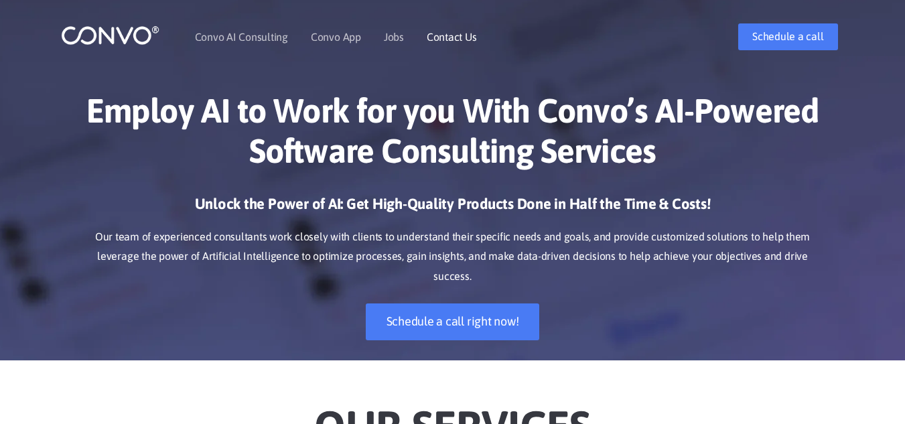
click at [434, 40] on link "Contact Us" at bounding box center [452, 36] width 50 height 11
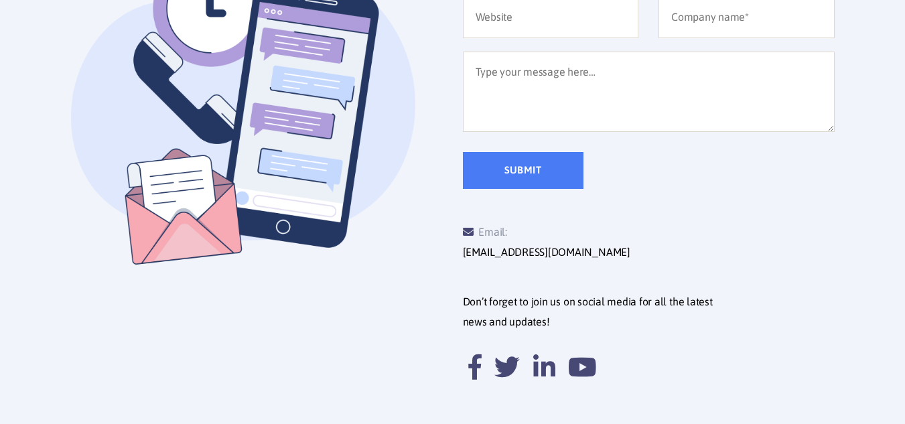
scroll to position [492, 0]
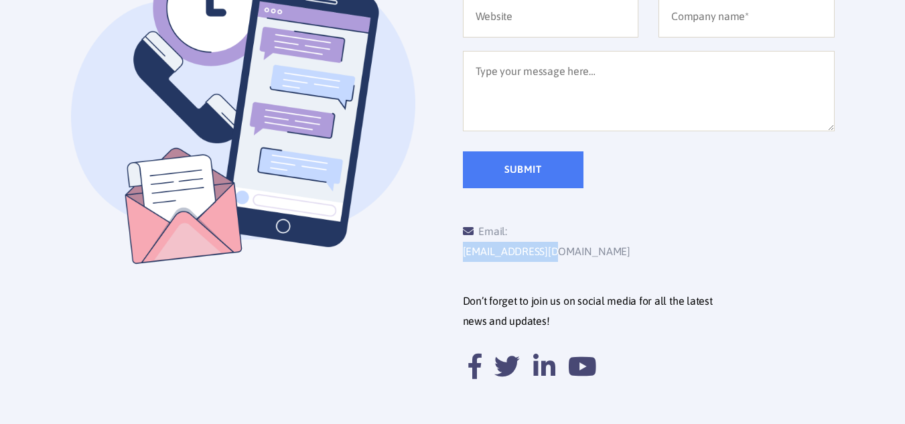
drag, startPoint x: 615, startPoint y: 238, endPoint x: 510, endPoint y: 233, distance: 104.7
click at [510, 233] on div "Email: [EMAIL_ADDRESS][DOMAIN_NAME]" at bounding box center [556, 242] width 186 height 40
copy link "[EMAIL_ADDRESS][DOMAIN_NAME]"
